Goal: Find specific page/section: Locate a particular part of the current website

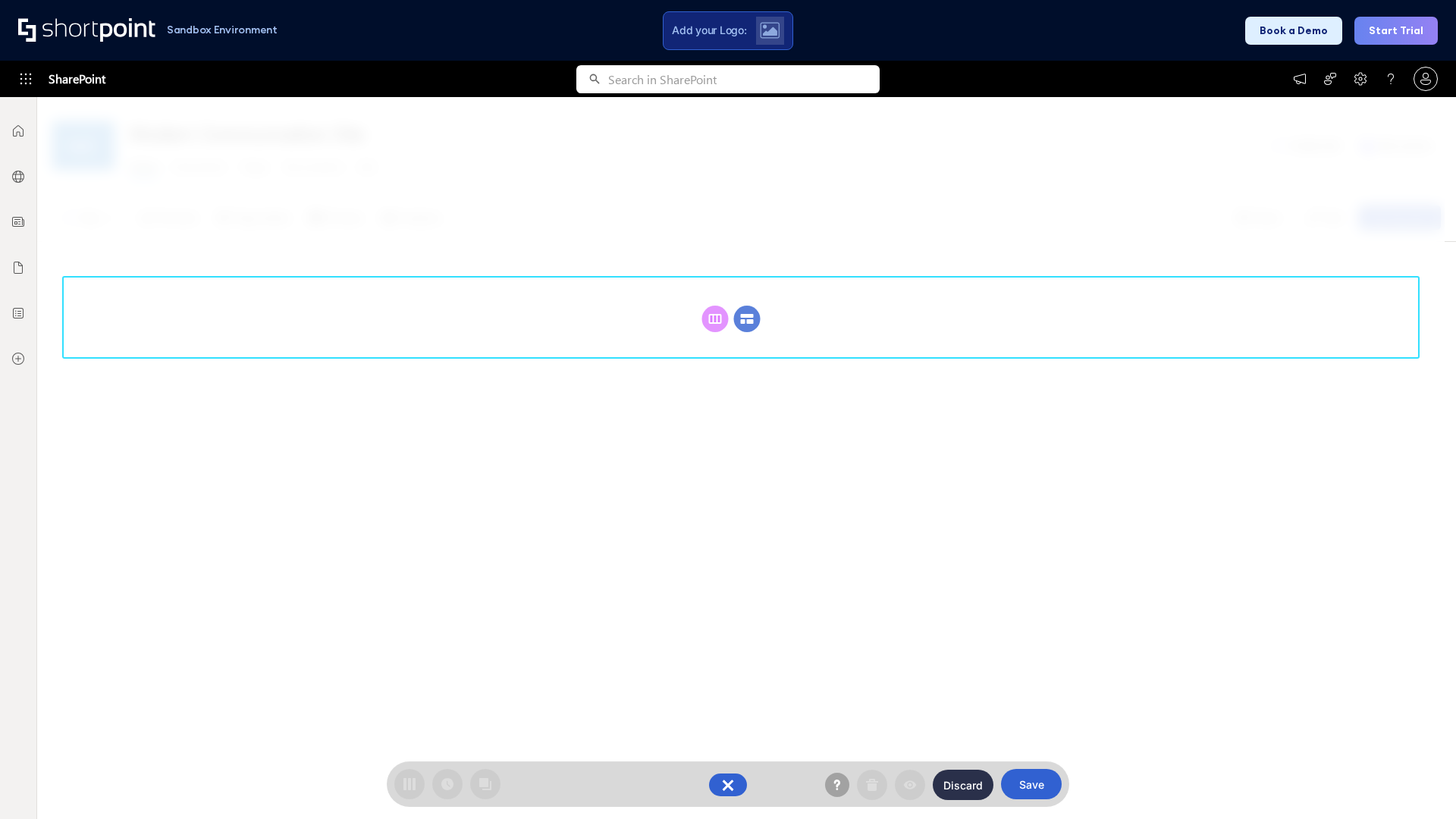
scroll to position [208, 0]
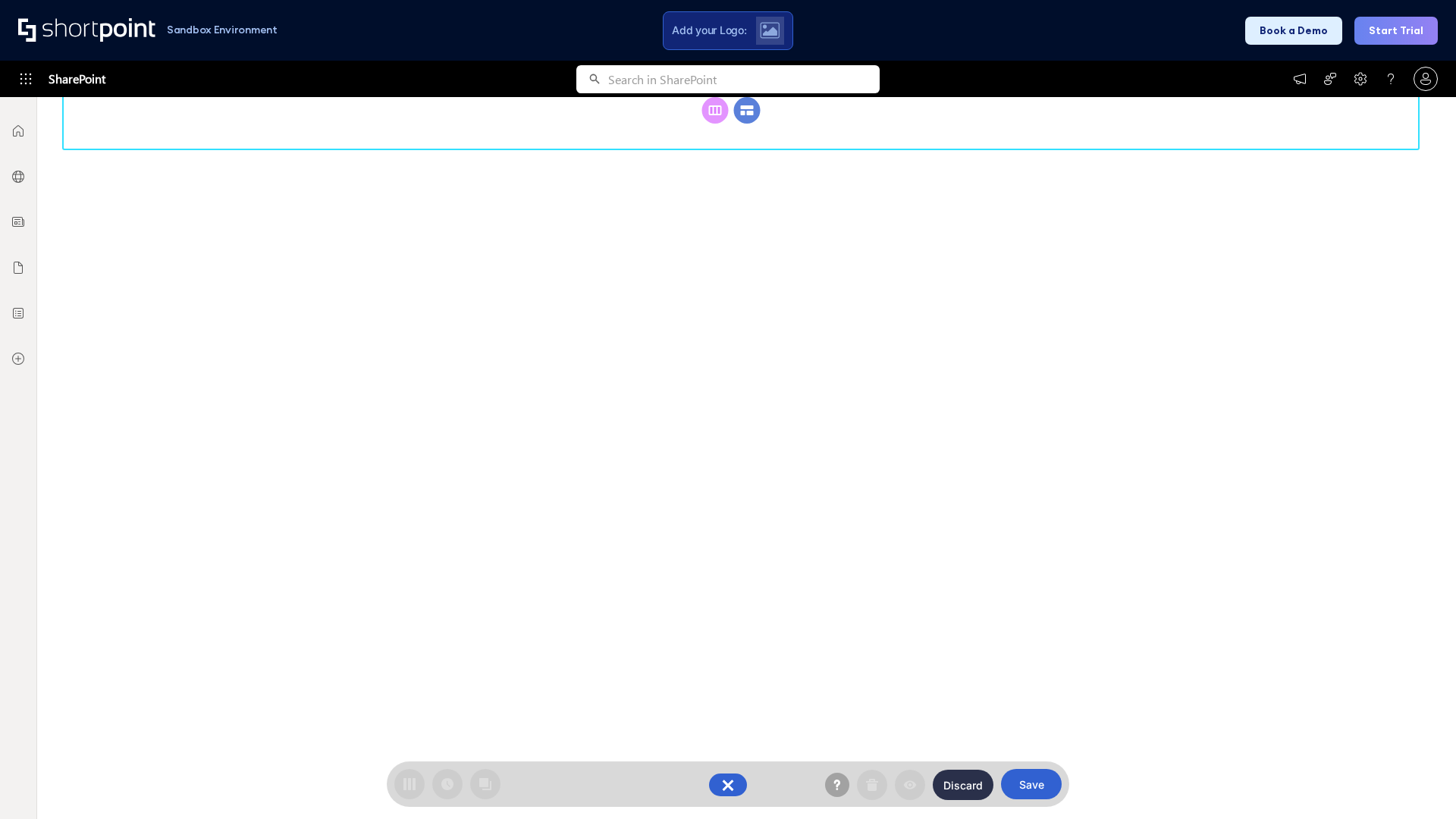
click at [747, 124] on circle at bounding box center [747, 110] width 26 height 26
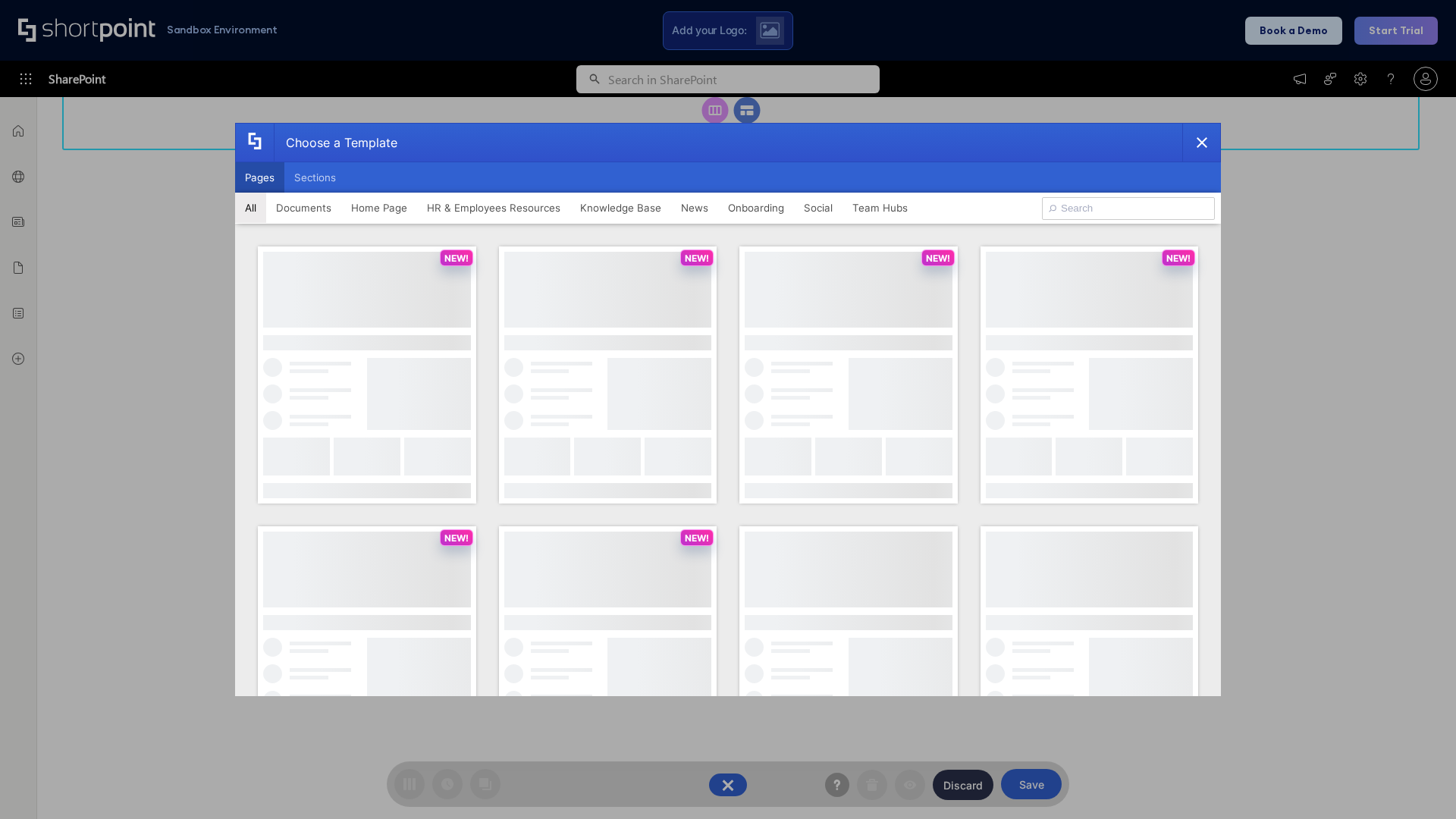
scroll to position [0, 0]
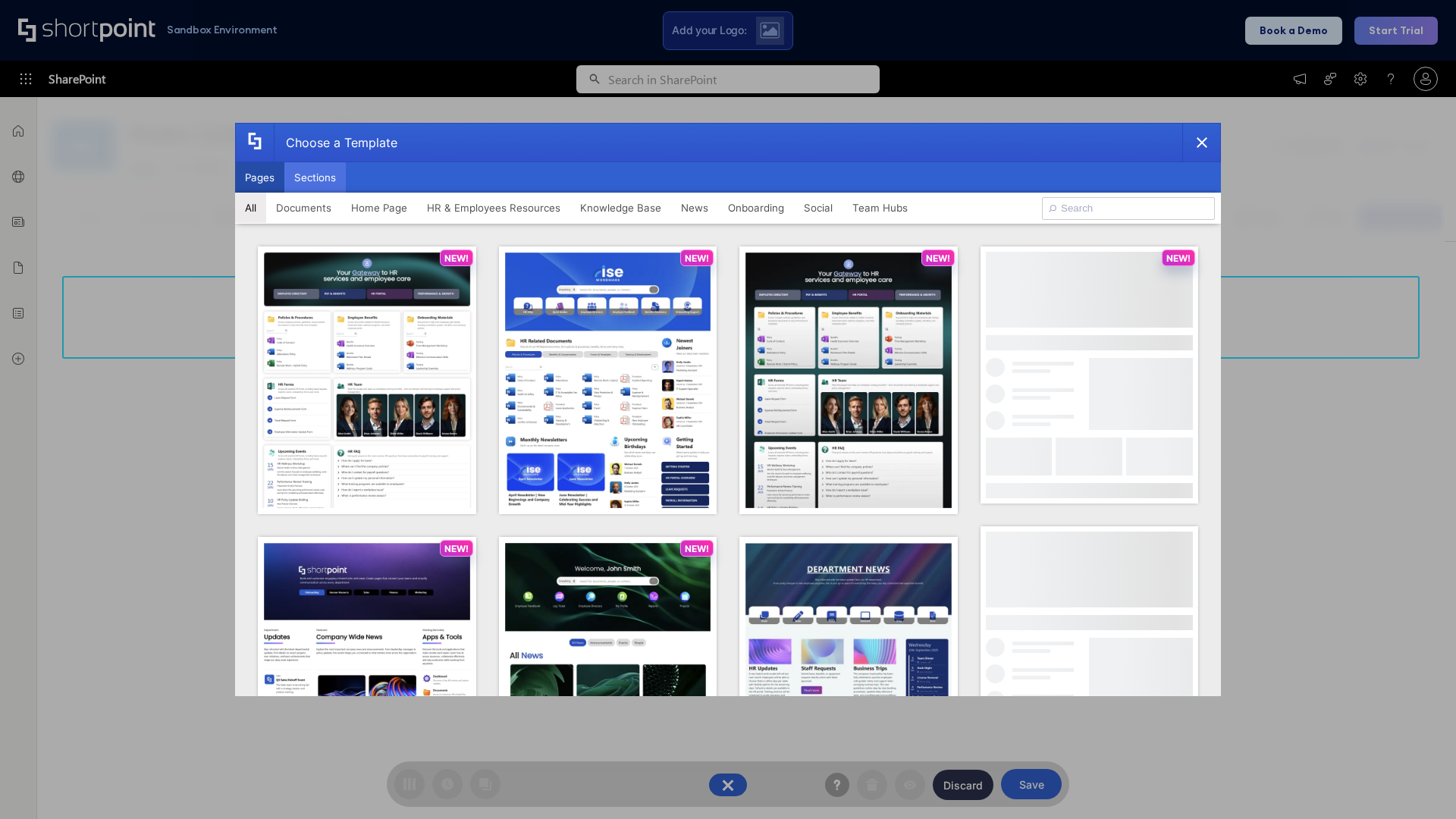
click at [314, 178] on button "Sections" at bounding box center [315, 177] width 61 height 31
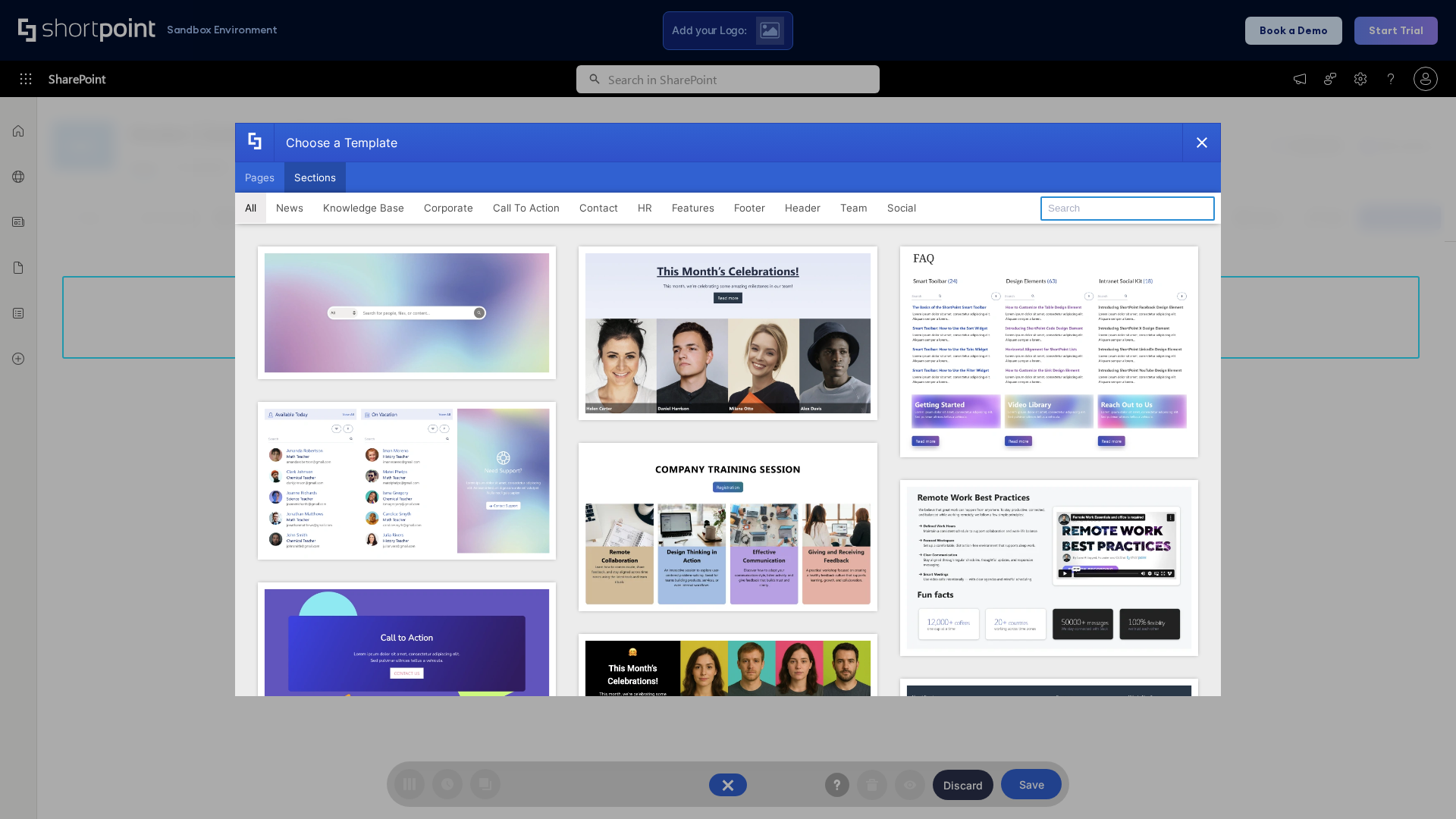
type input "Features Kit 5"
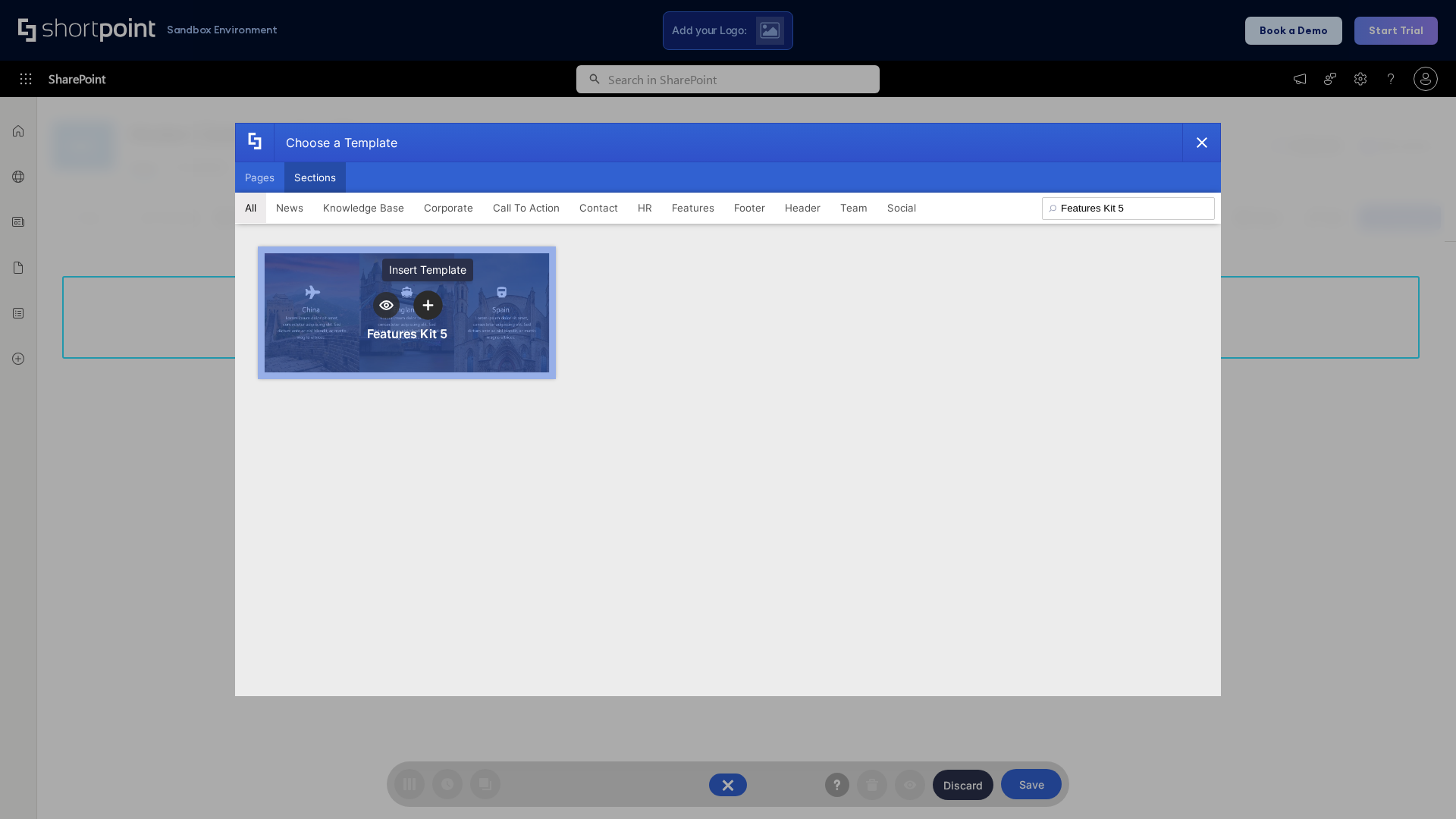
click at [427, 305] on icon "template selector" at bounding box center [427, 305] width 11 height 11
